Goal: Task Accomplishment & Management: Use online tool/utility

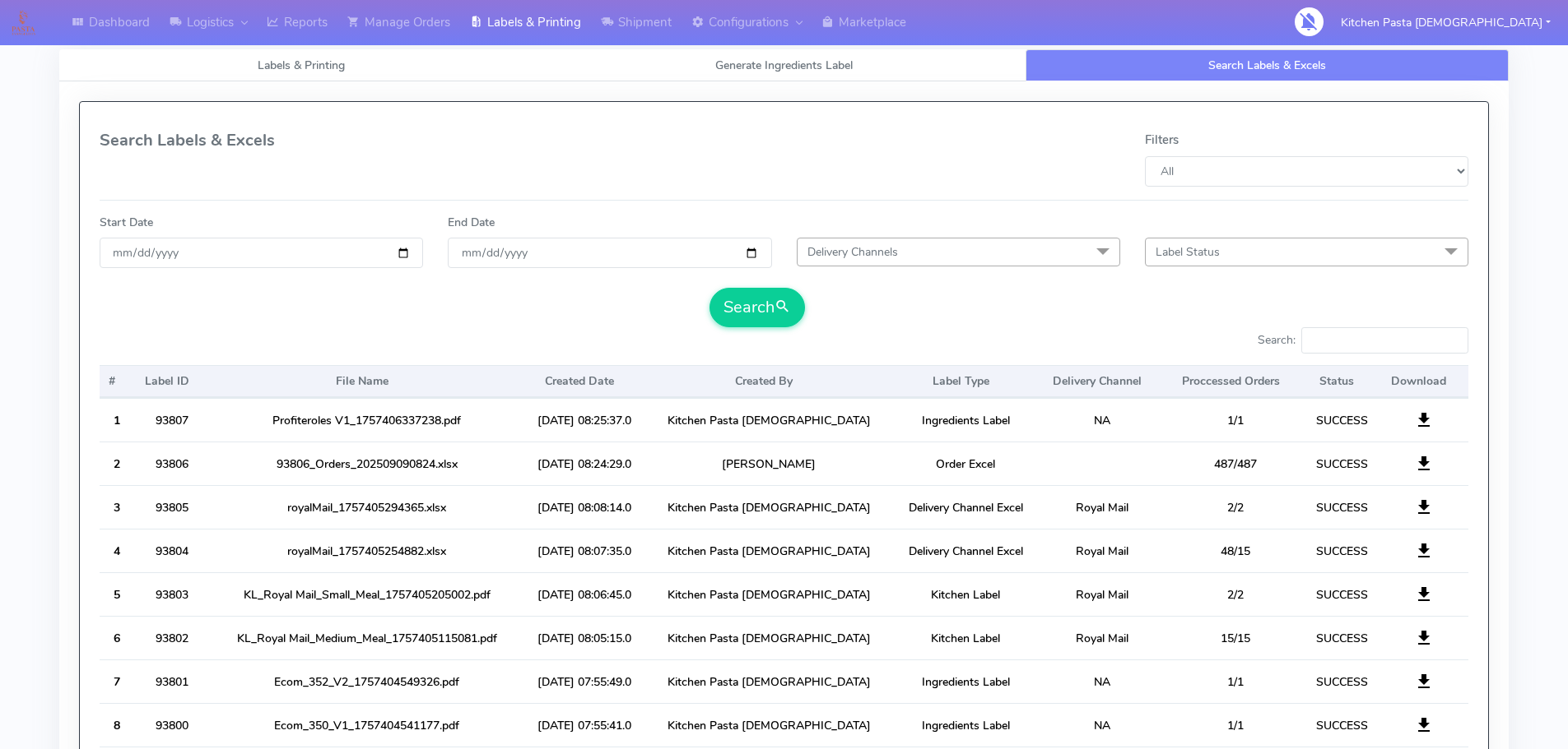
click at [561, 32] on link "Labels & Printing" at bounding box center [525, 22] width 131 height 45
click at [718, 46] on div "Labels & Printing Generate Ingredients Label Search Labels & Excels Download Ki…" at bounding box center [784, 557] width 1449 height 1055
click at [729, 62] on span "Generate Ingredients Label" at bounding box center [784, 65] width 138 height 16
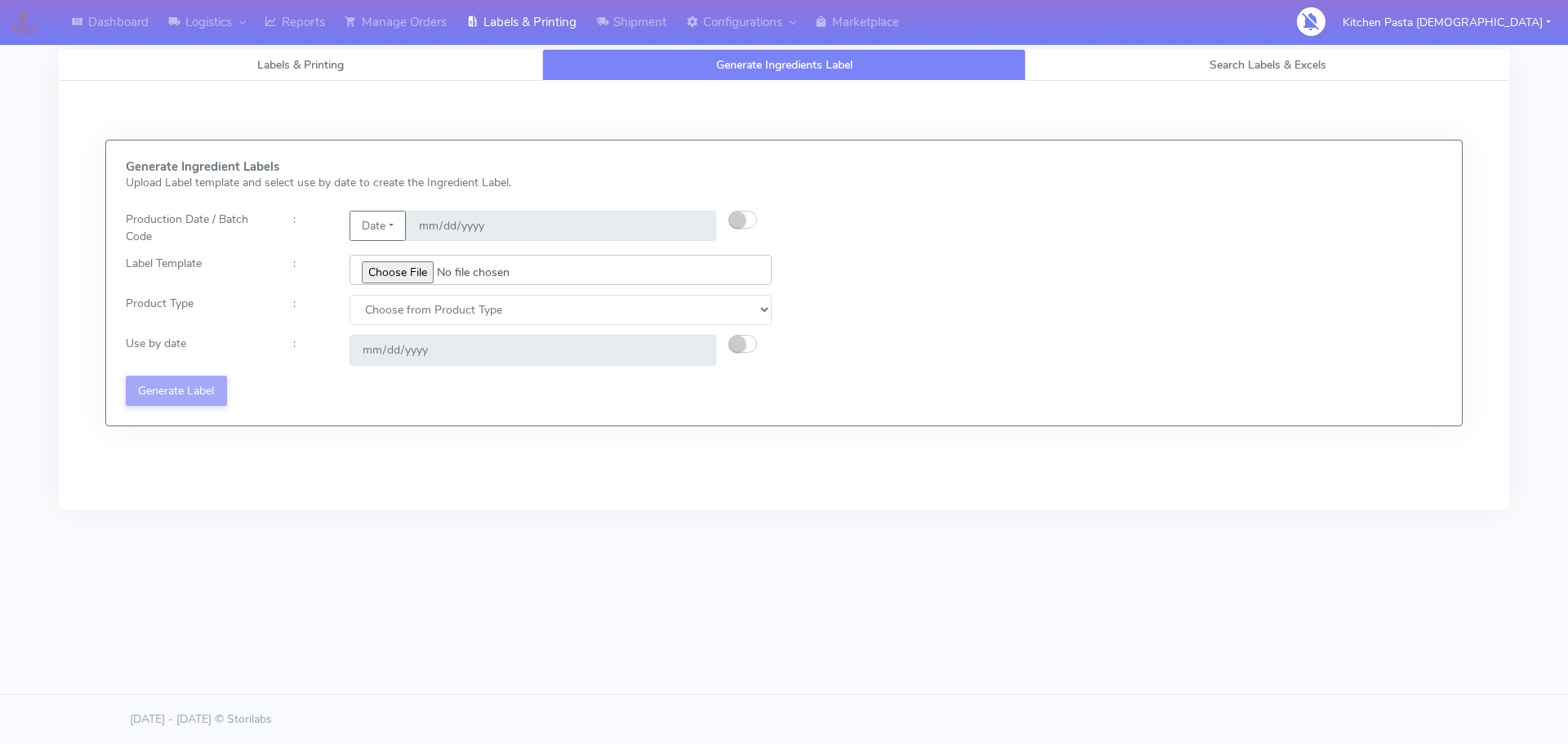
click at [413, 263] on input "file" at bounding box center [561, 270] width 422 height 30
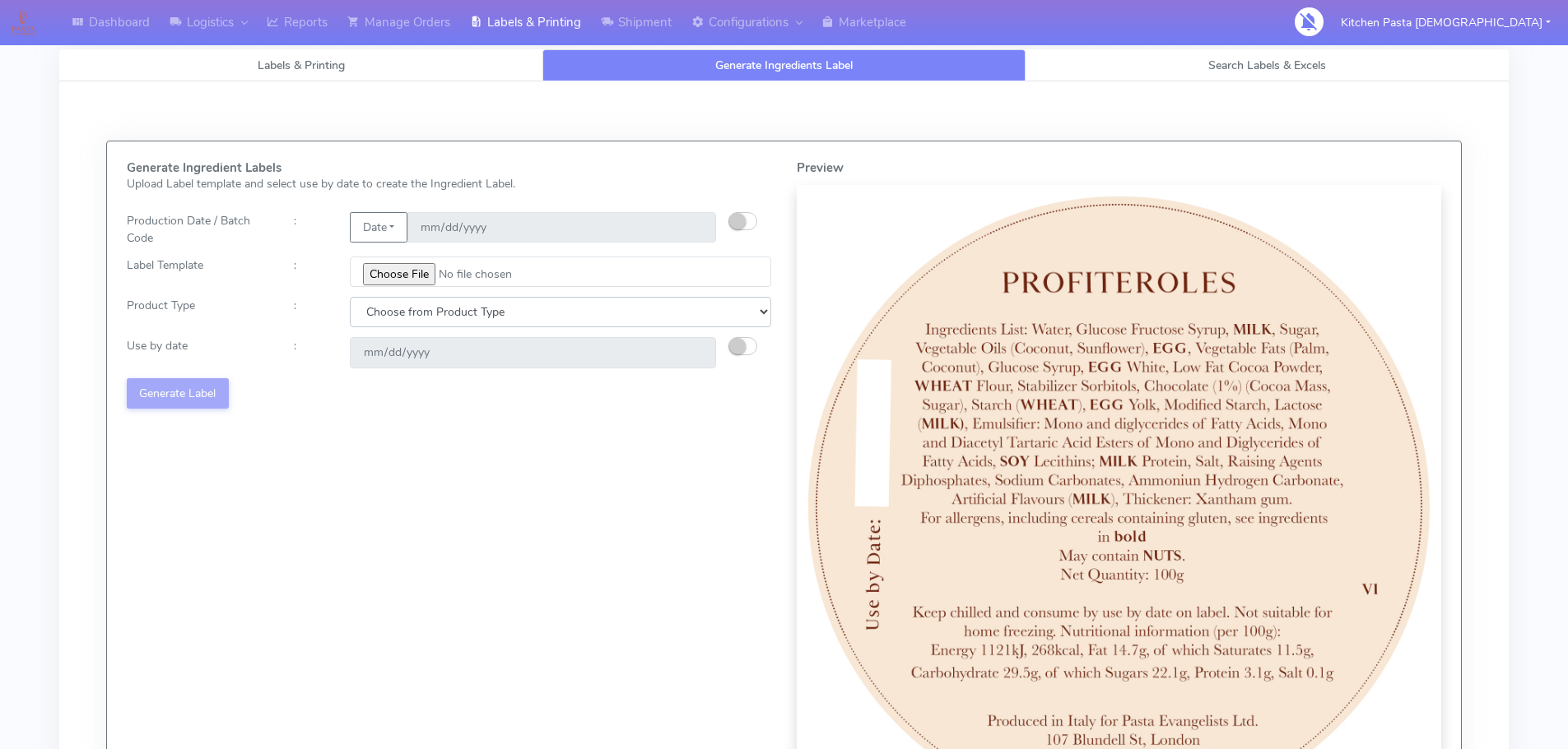
drag, startPoint x: 618, startPoint y: 300, endPoint x: 590, endPoint y: 325, distance: 37.5
click at [618, 300] on select "Choose from Product Type ECOM ERETAIL CIRCULAR CIRC_DESERTS LASAGNE" at bounding box center [561, 312] width 422 height 30
click at [423, 272] on input "file" at bounding box center [561, 272] width 422 height 30
type input "C:\fakepath\Classic Tiramisu V1.jpg"
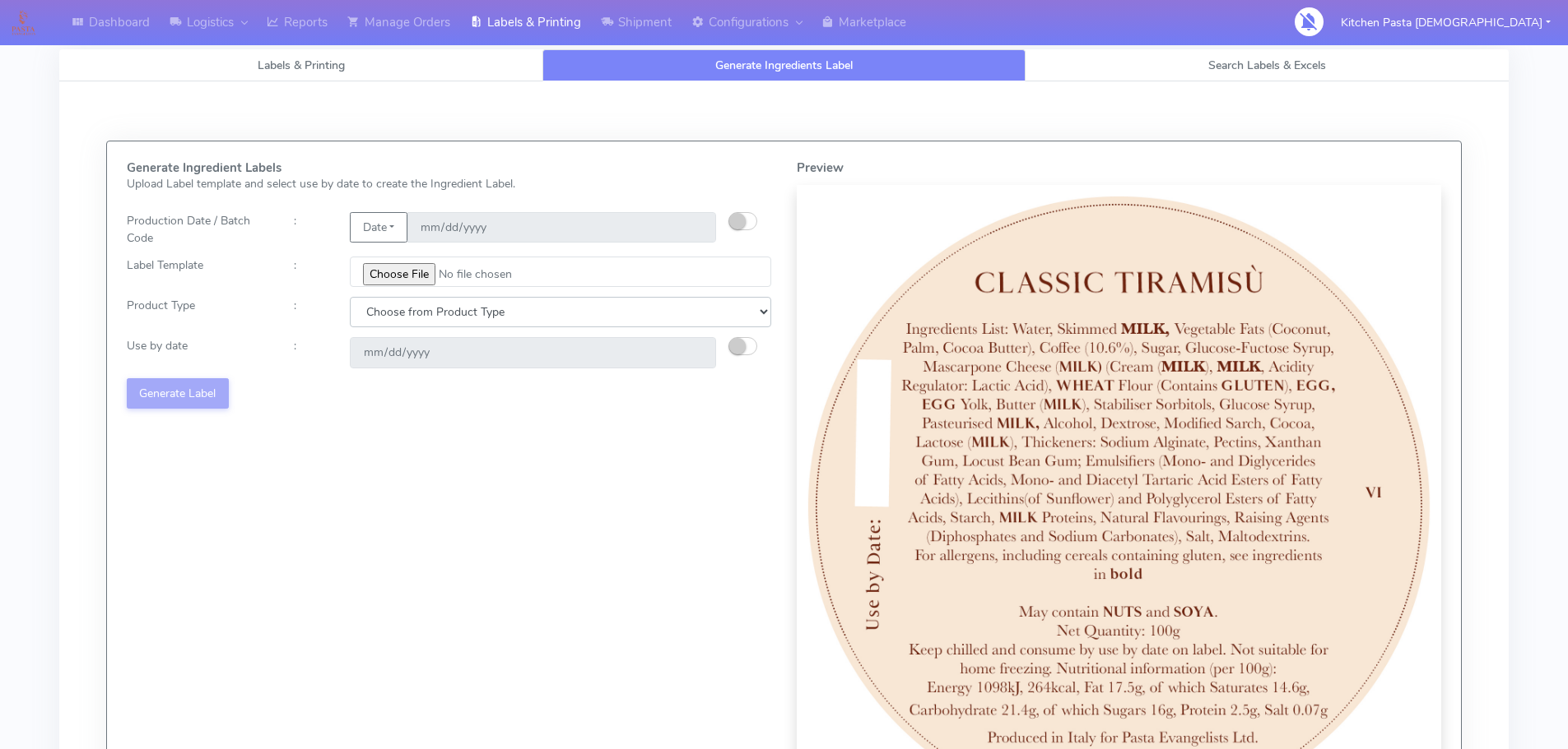
drag, startPoint x: 553, startPoint y: 309, endPoint x: 552, endPoint y: 321, distance: 12.0
click at [553, 309] on select "Choose from Product Type ECOM ERETAIL CIRCULAR CIRC_DESERTS LASAGNE" at bounding box center [561, 312] width 422 height 30
select select "3"
click at [350, 297] on select "Choose from Product Type ECOM ERETAIL CIRCULAR CIRC_DESERTS LASAGNE" at bounding box center [561, 312] width 422 height 30
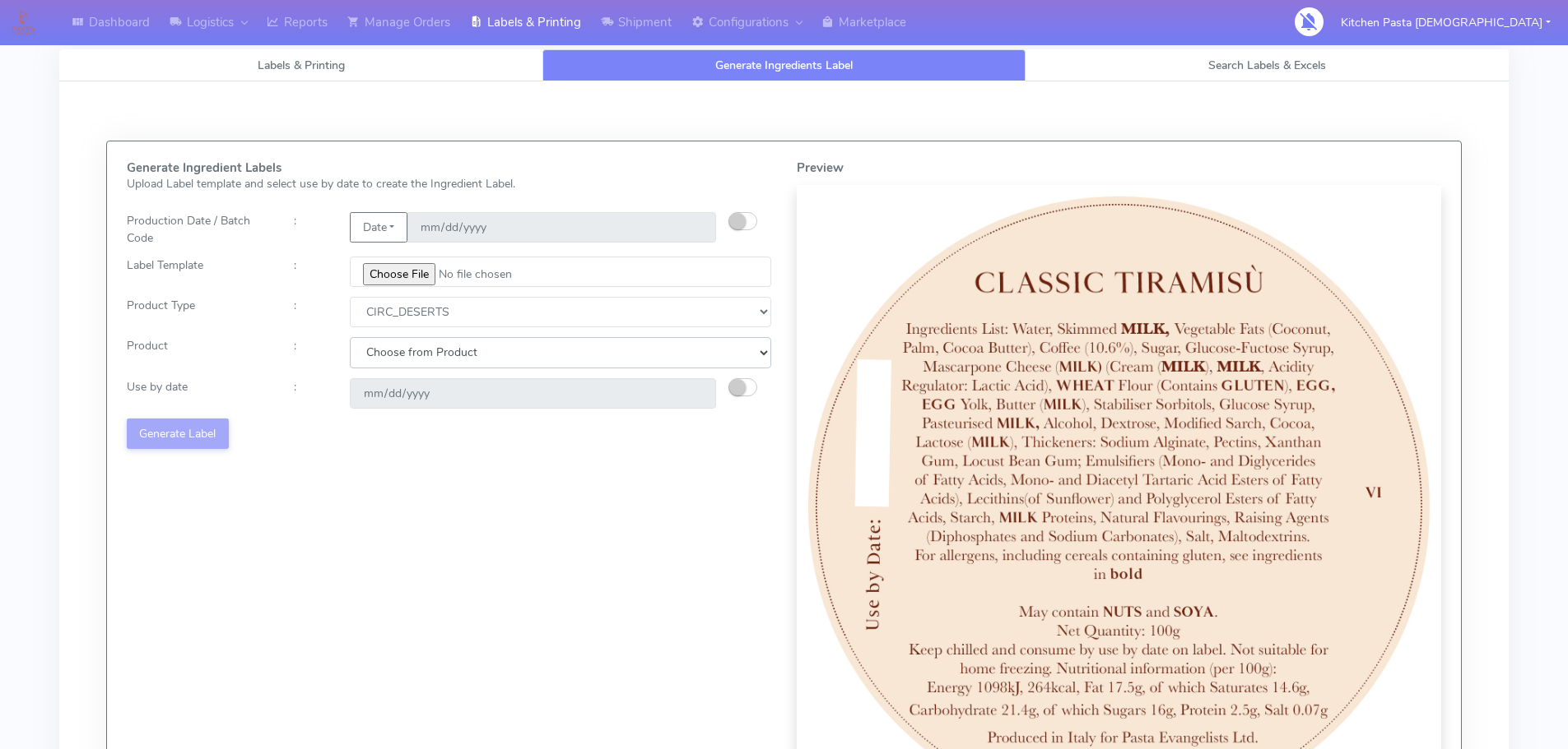
click at [513, 348] on select "Choose from Product CLASSIC_TIRAMISU CREMA_AMARENA PROFITEROLES" at bounding box center [561, 352] width 422 height 30
select select "0"
click at [350, 337] on select "Choose from Product CLASSIC_TIRAMISU CREMA_AMARENA PROFITEROLES" at bounding box center [561, 352] width 422 height 30
type input "[DATE]"
click at [180, 430] on button "Generate Label" at bounding box center [178, 434] width 102 height 30
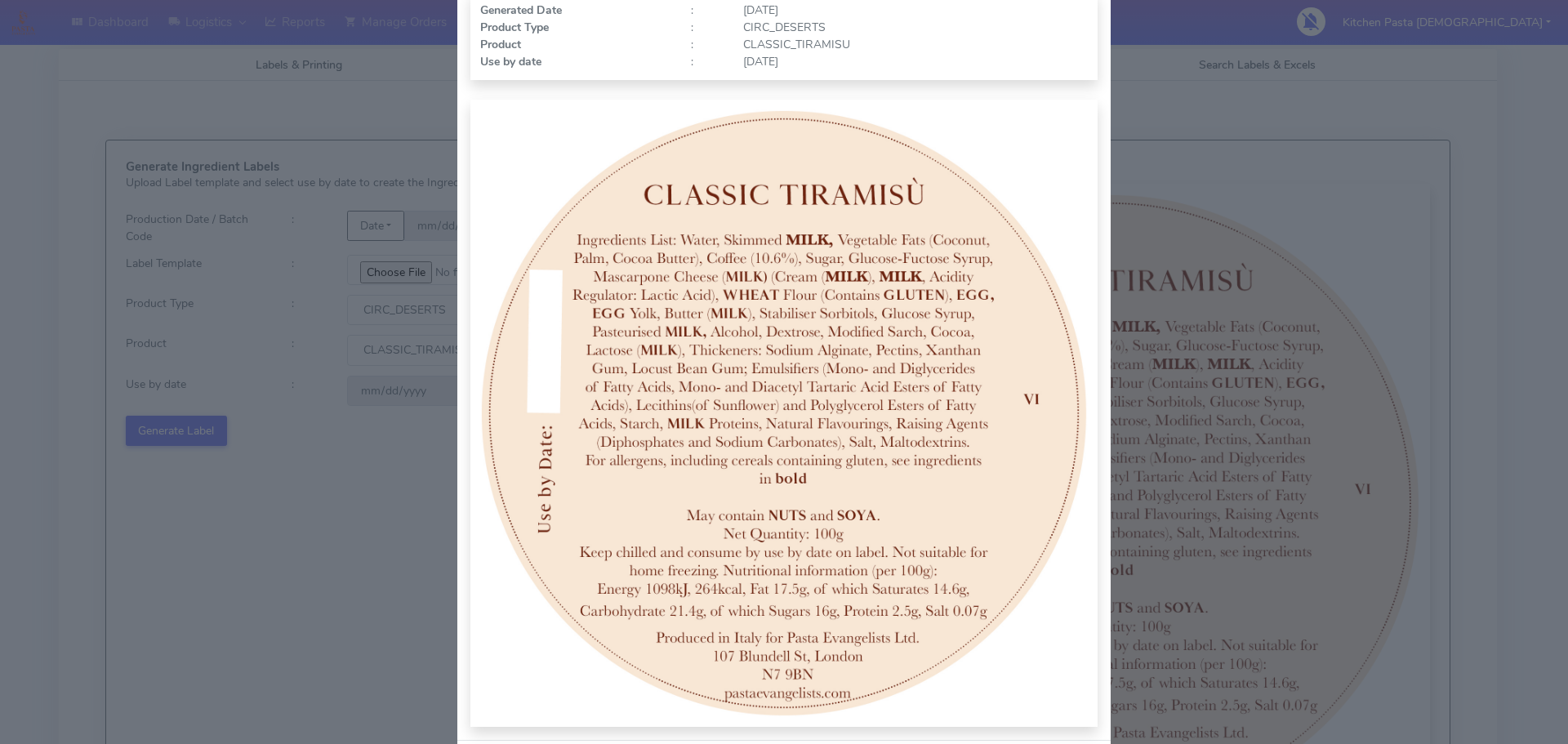
scroll to position [169, 0]
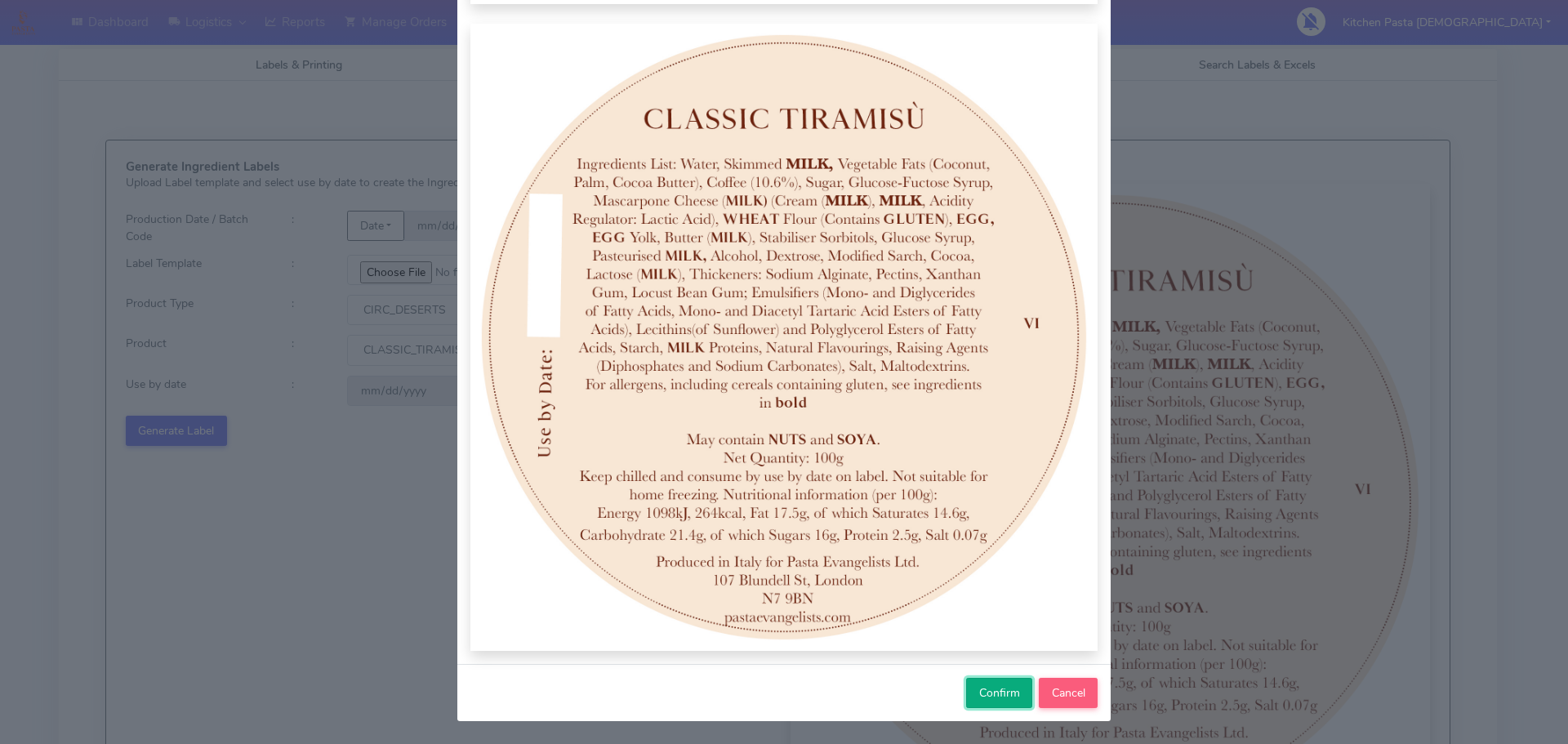
click at [971, 684] on button "Confirm" at bounding box center [998, 693] width 66 height 30
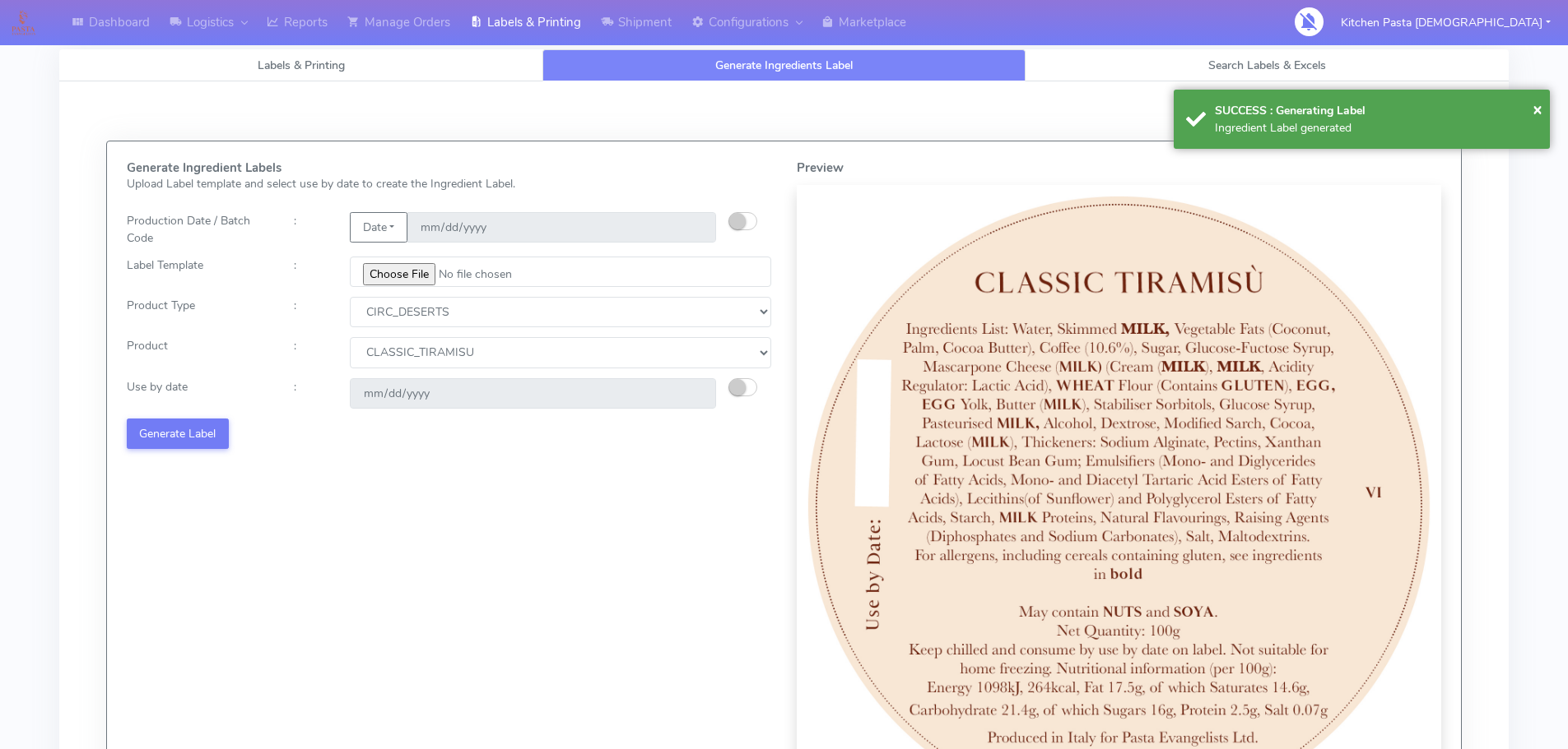
select select
